Goal: Task Accomplishment & Management: Complete application form

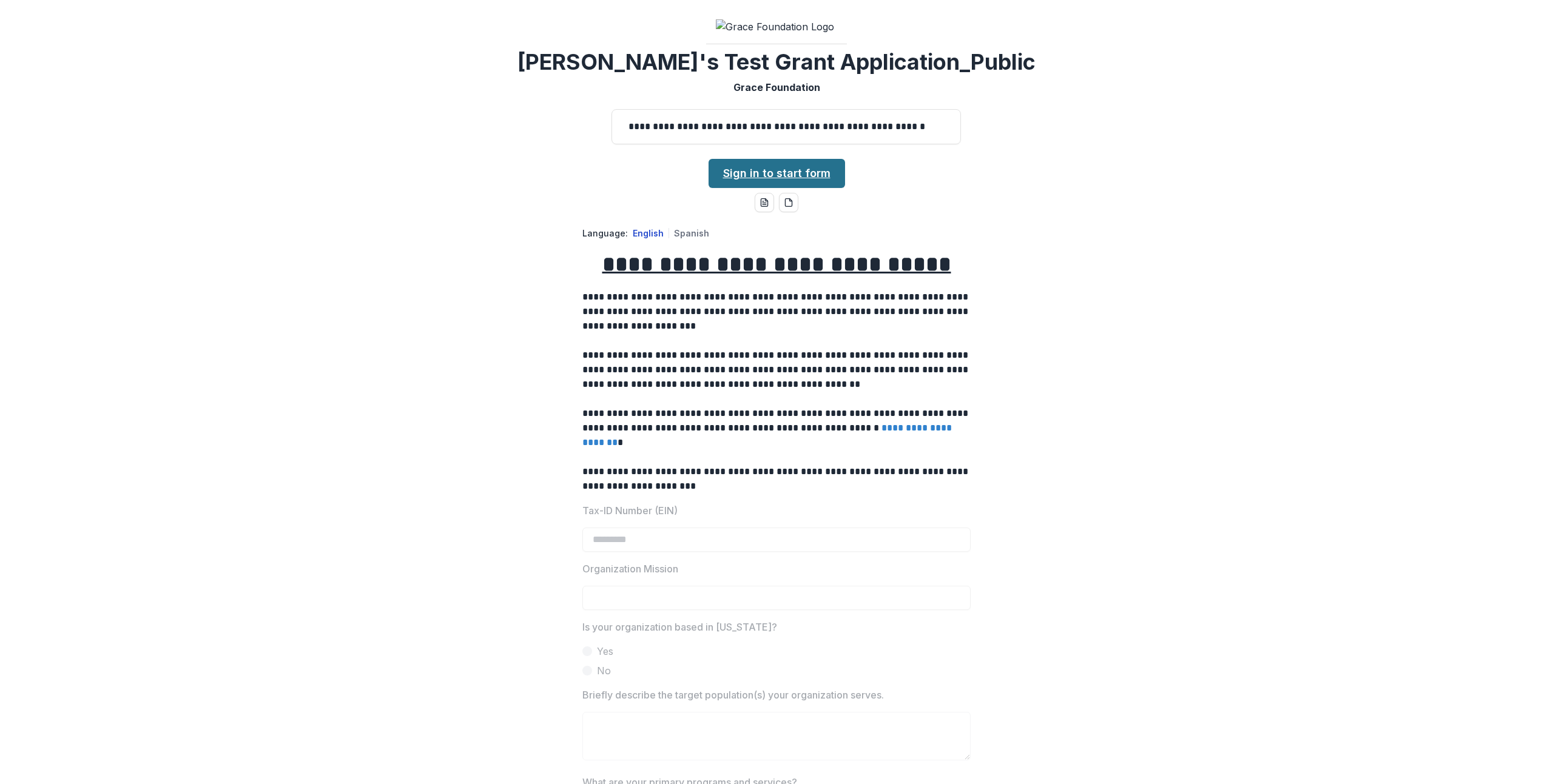
click at [761, 188] on link "Sign in to start form" at bounding box center [776, 173] width 136 height 29
click at [760, 188] on link "Sign in to start form" at bounding box center [776, 173] width 136 height 29
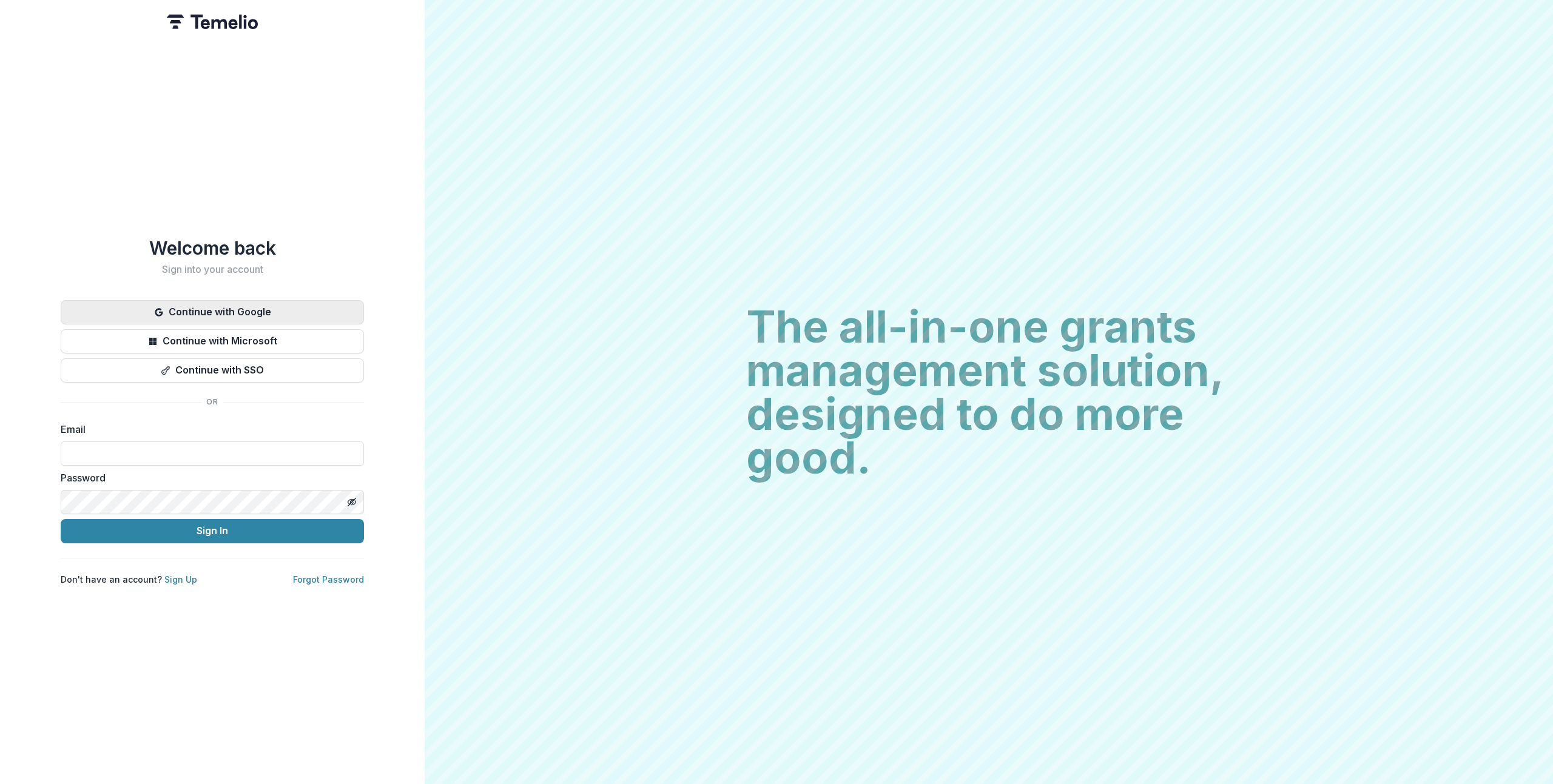
click at [212, 307] on button "Continue with Google" at bounding box center [212, 312] width 304 height 24
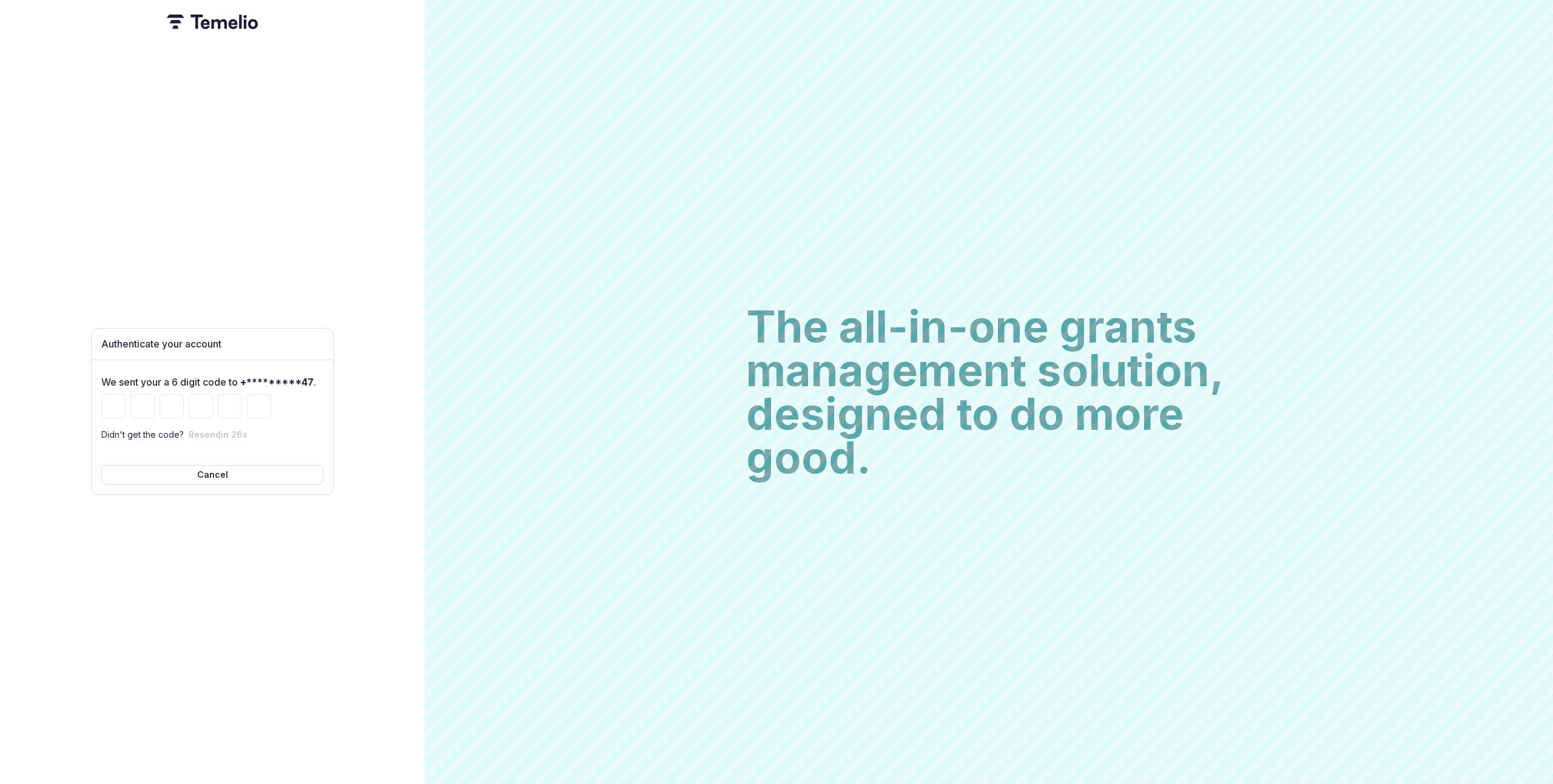
paste input "******"
type input "*"
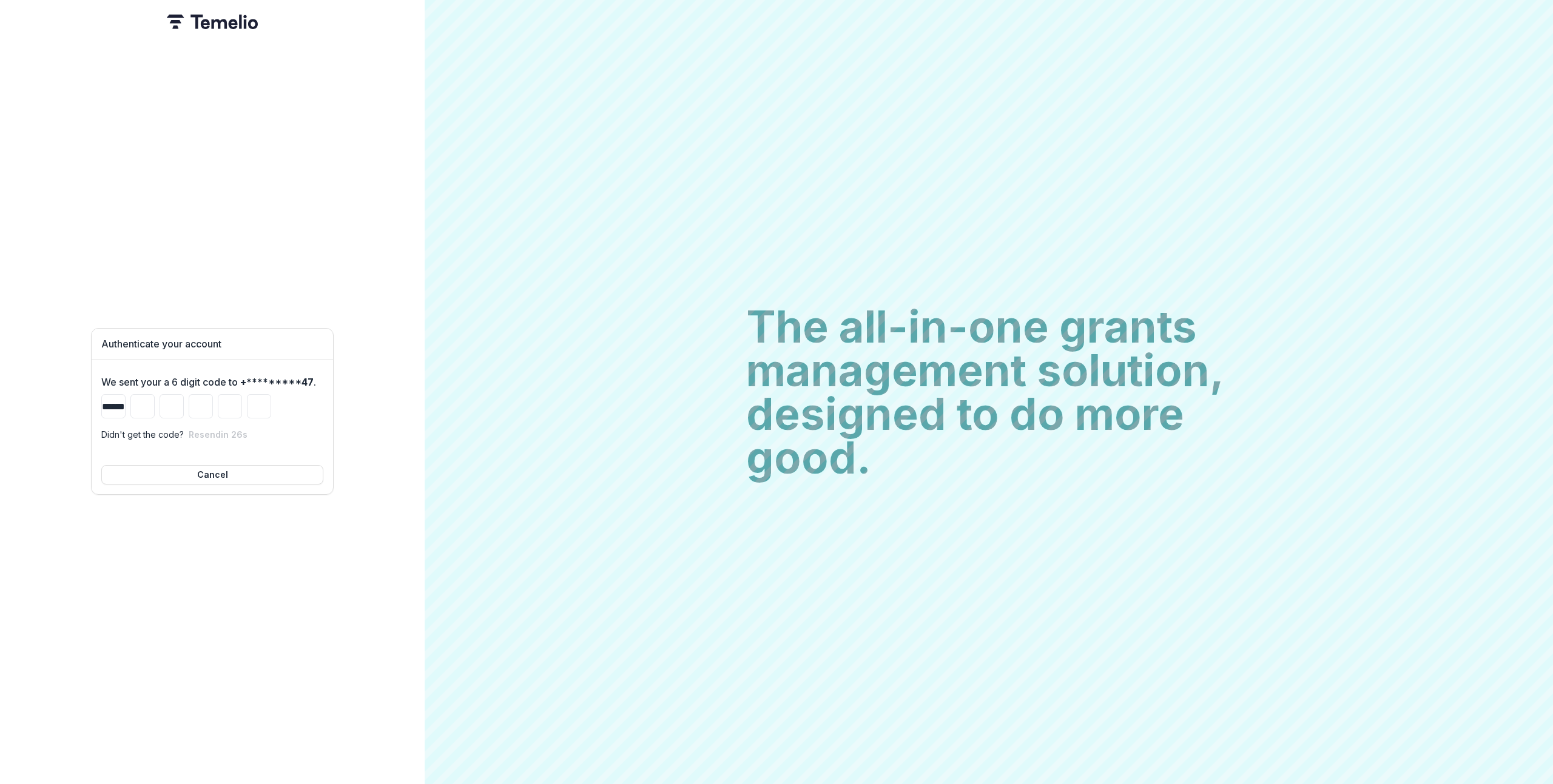
type input "*"
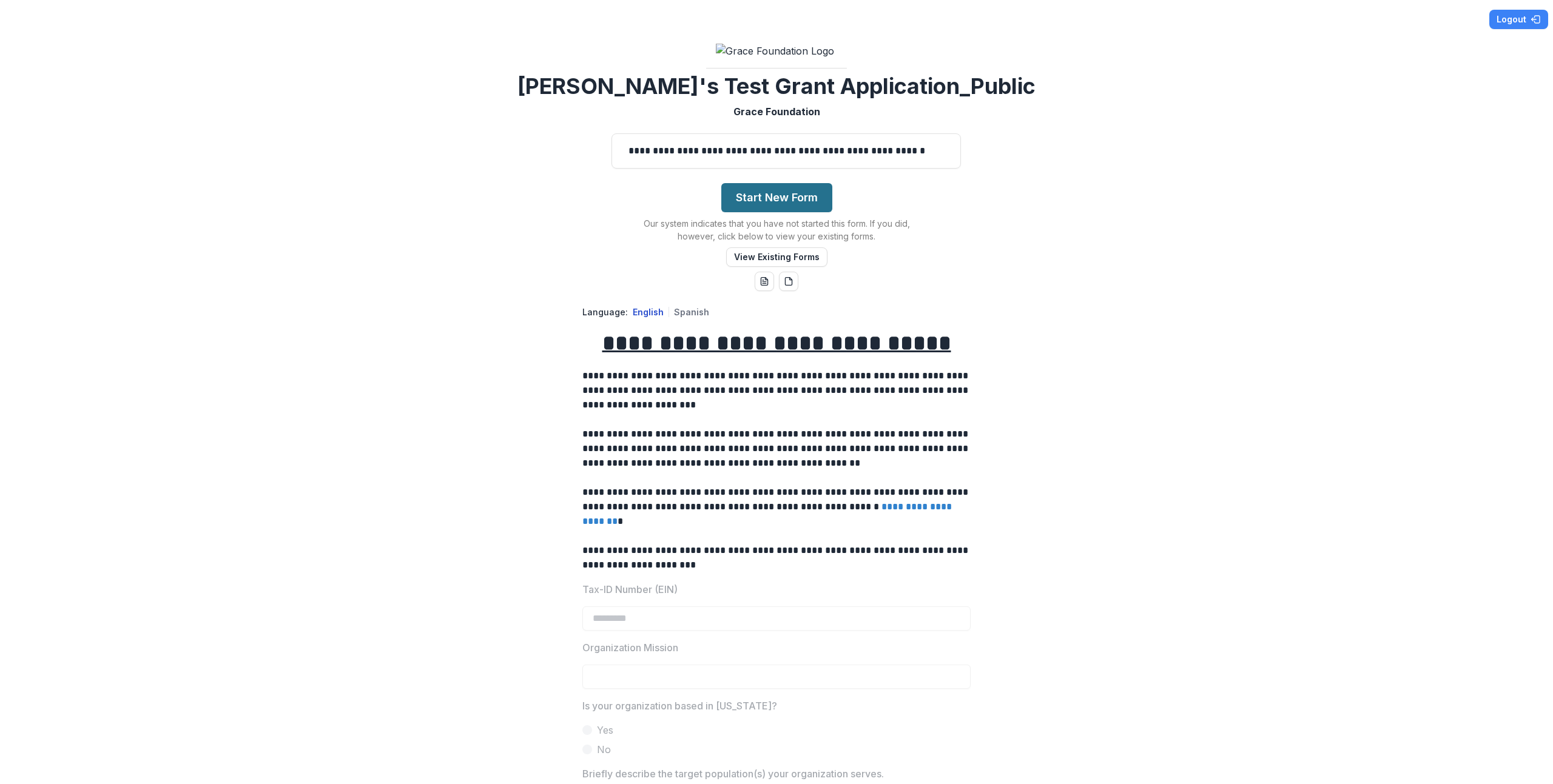
click at [773, 212] on button "Start New Form" at bounding box center [777, 198] width 111 height 29
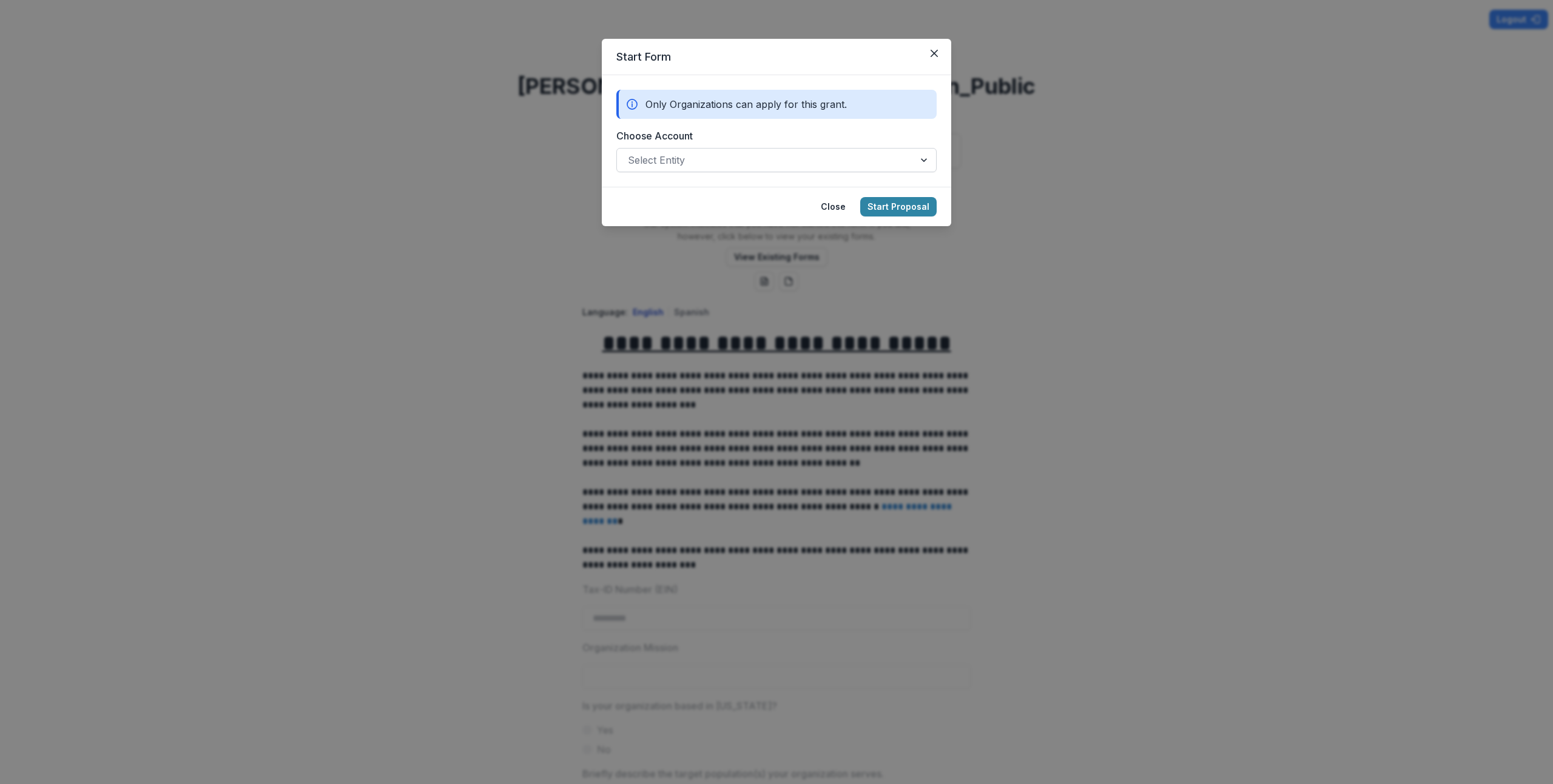
click at [734, 168] on div at bounding box center [766, 160] width 275 height 17
click at [812, 165] on div at bounding box center [766, 160] width 275 height 17
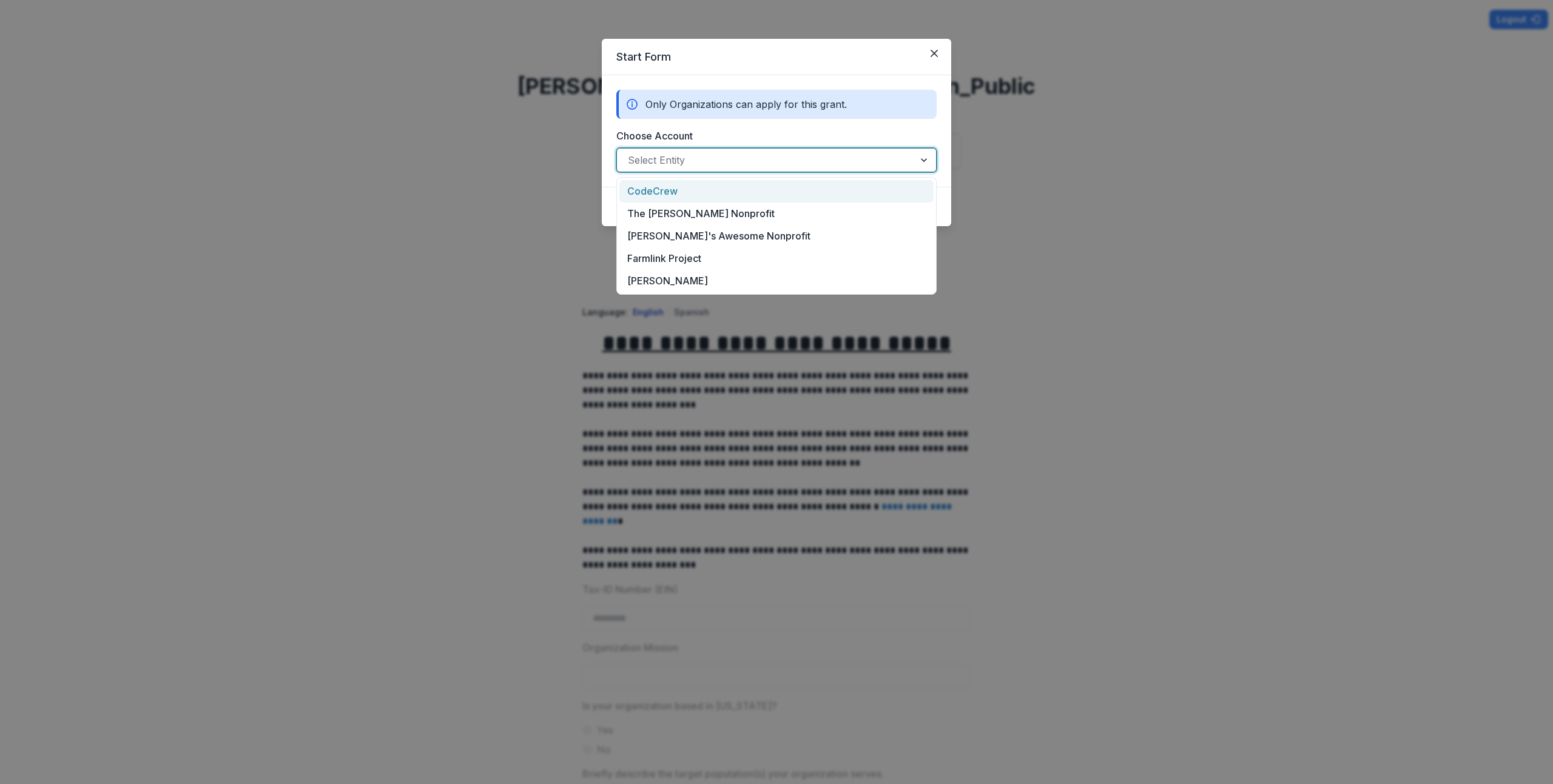
click at [780, 195] on div "CodeCrew" at bounding box center [777, 192] width 314 height 23
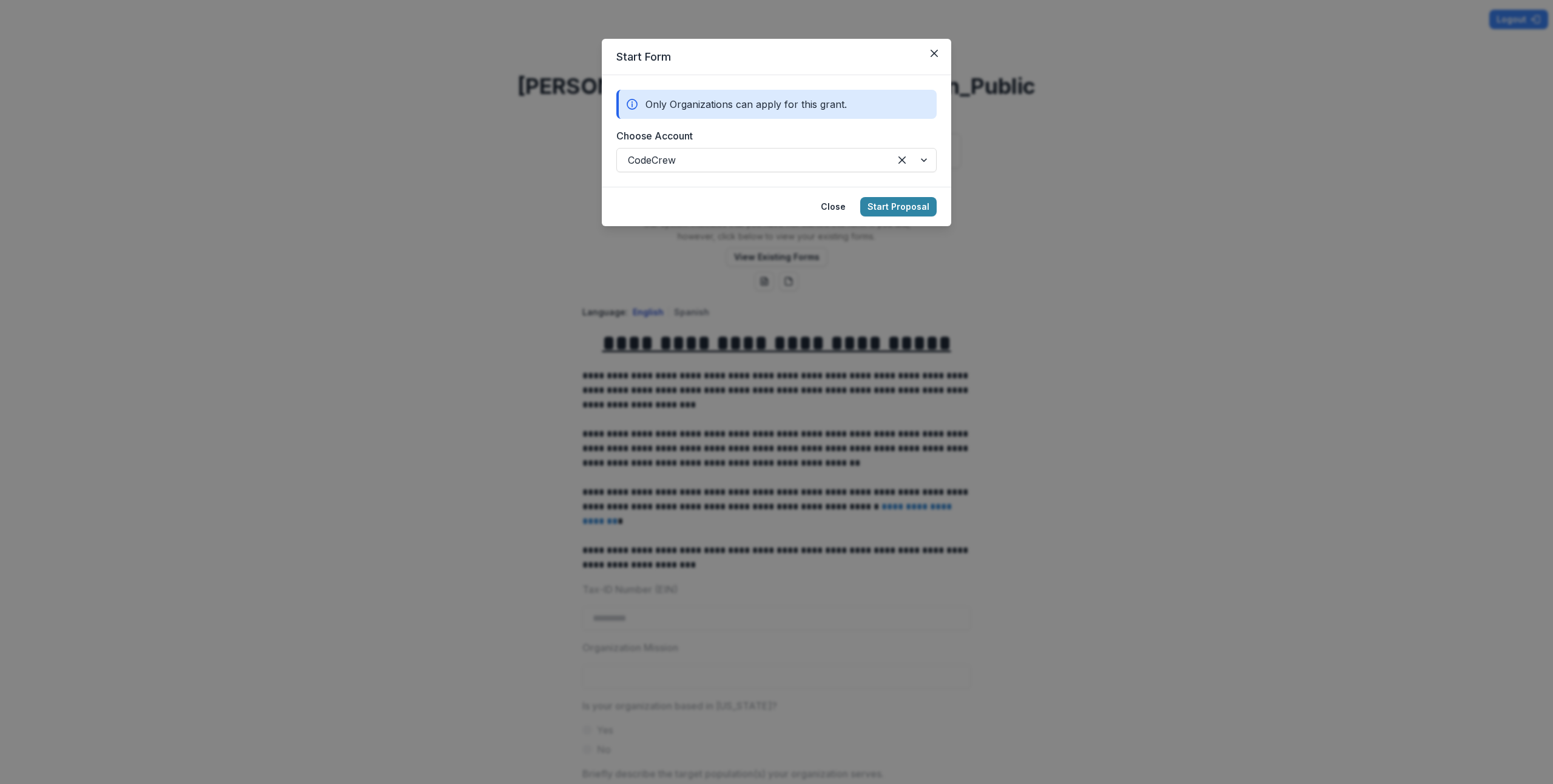
click at [405, 429] on div "Start Form Only Organizations can apply for this grant. Choose Account CodeCrew…" at bounding box center [776, 392] width 1553 height 784
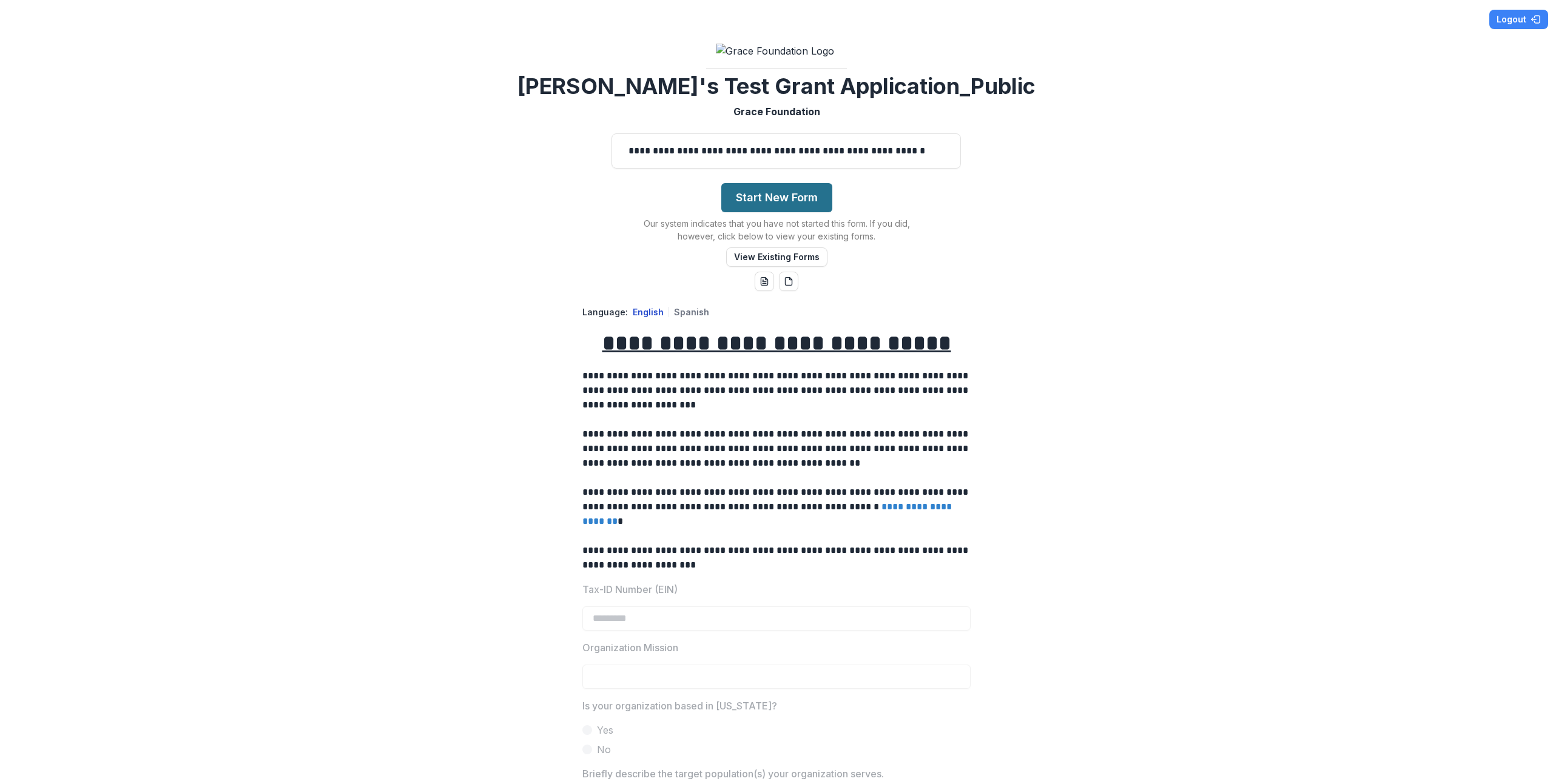
click at [779, 212] on button "Start New Form" at bounding box center [777, 198] width 111 height 29
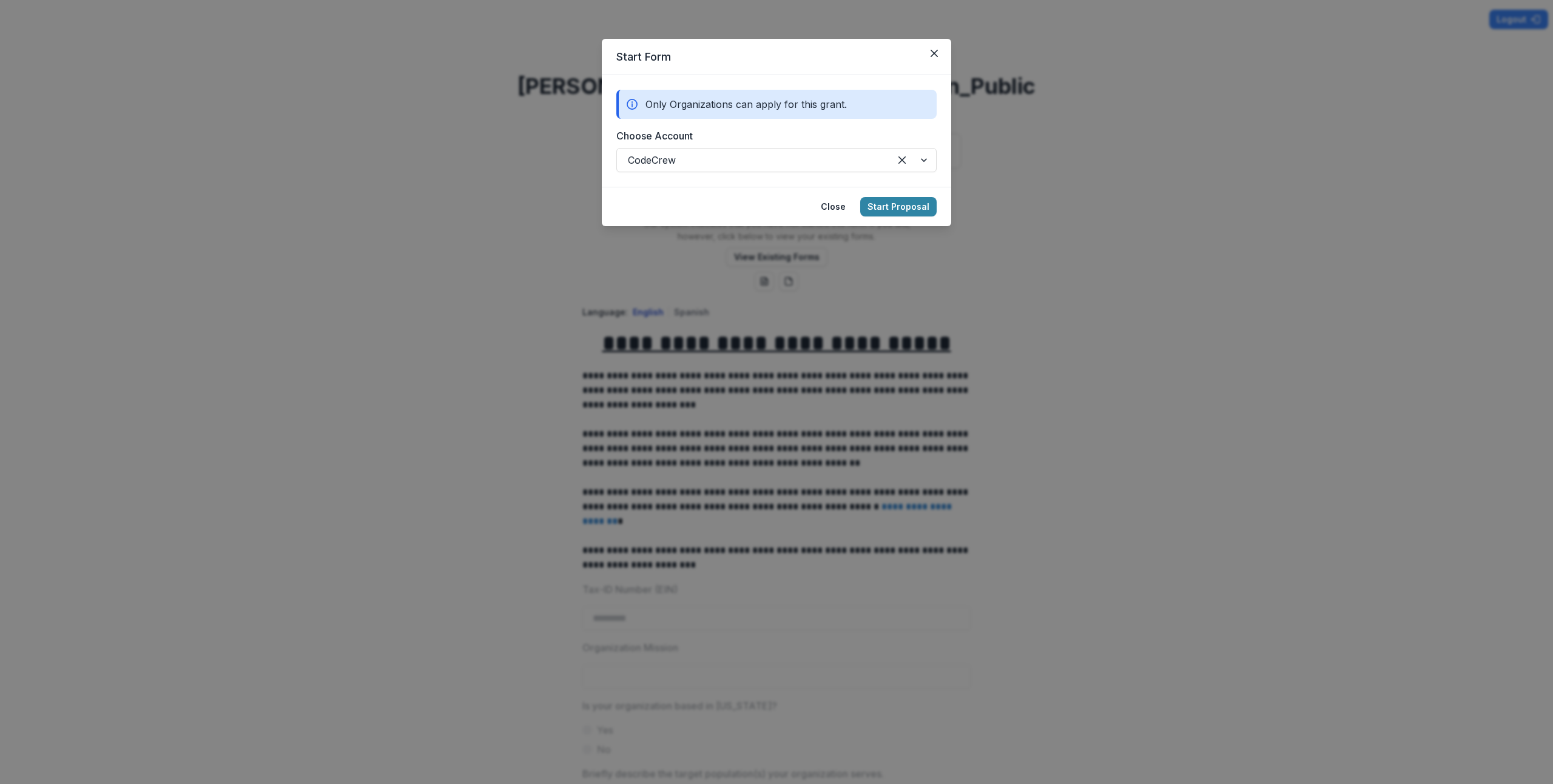
click at [630, 281] on div "Start Form Only Organizations can apply for this grant. Choose Account CodeCrew…" at bounding box center [776, 392] width 1553 height 784
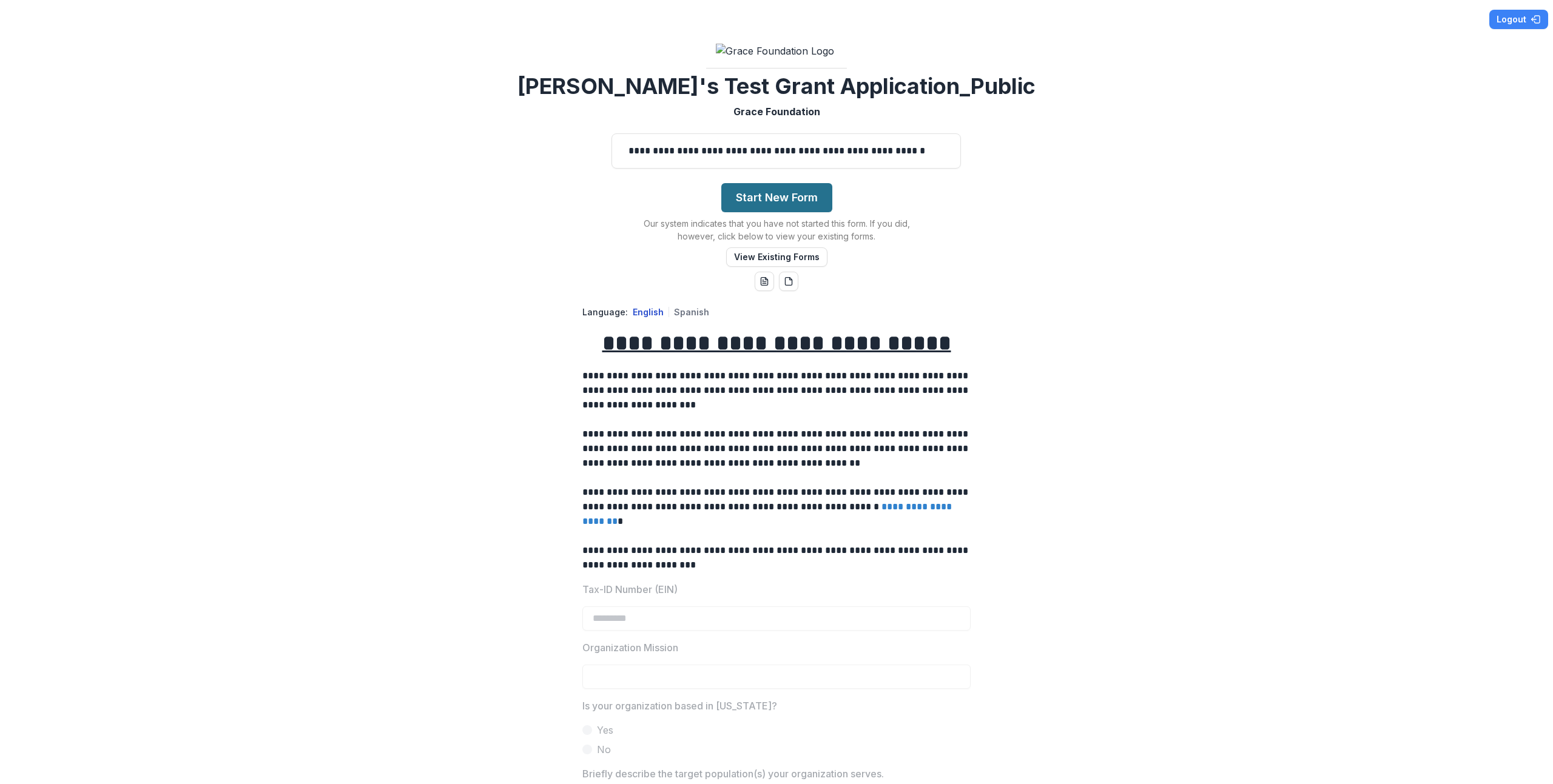
click at [737, 212] on button "Start New Form" at bounding box center [777, 198] width 111 height 29
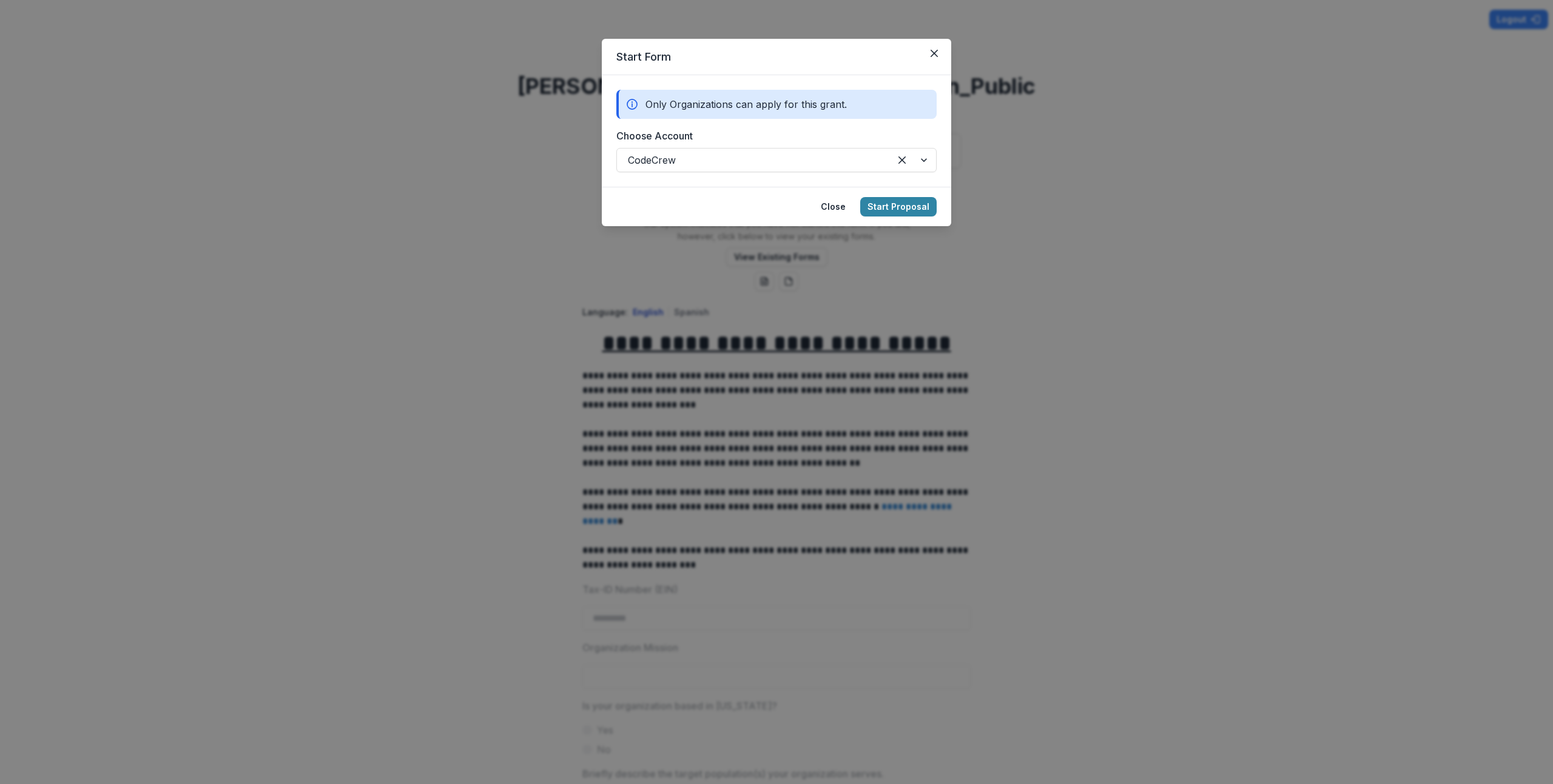
click at [472, 328] on div "Start Form Only Organizations can apply for this grant. Choose Account CodeCrew…" at bounding box center [776, 392] width 1553 height 784
